Goal: Task Accomplishment & Management: Complete application form

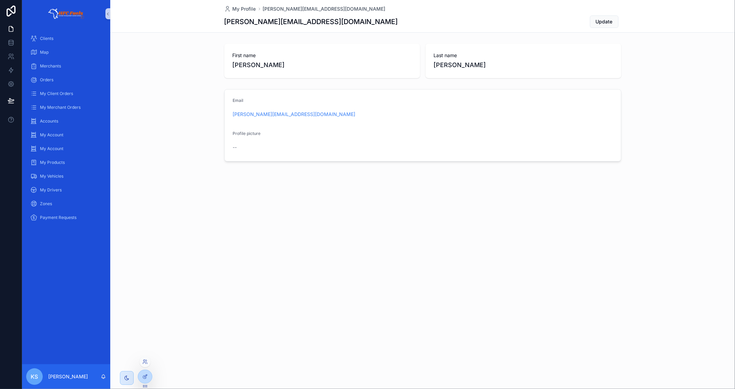
click at [144, 365] on div at bounding box center [144, 361] width 11 height 11
click at [146, 362] on icon at bounding box center [145, 362] width 6 height 6
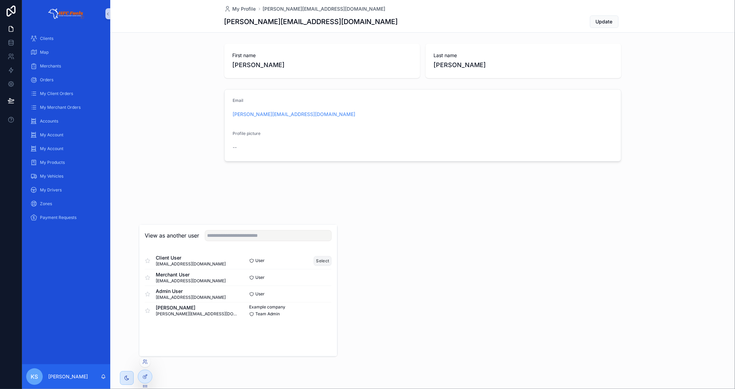
click at [325, 258] on button "Select" at bounding box center [323, 261] width 18 height 10
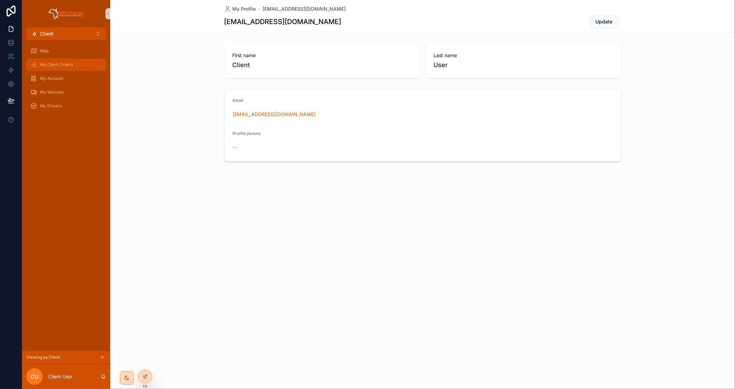
click at [79, 64] on div "My Client Orders" at bounding box center [66, 64] width 72 height 11
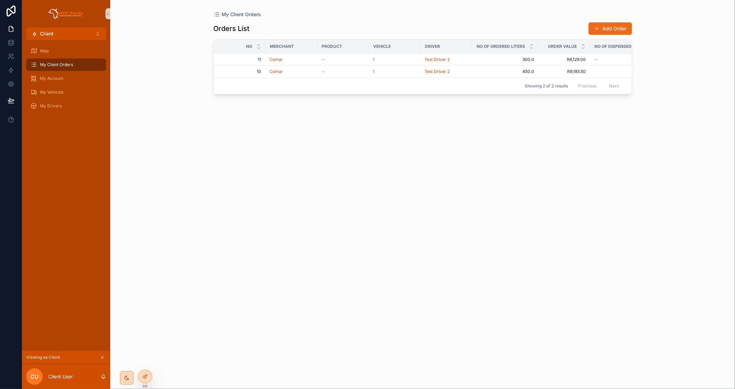
click at [602, 29] on button "Add Order" at bounding box center [609, 28] width 43 height 12
